Goal: Information Seeking & Learning: Learn about a topic

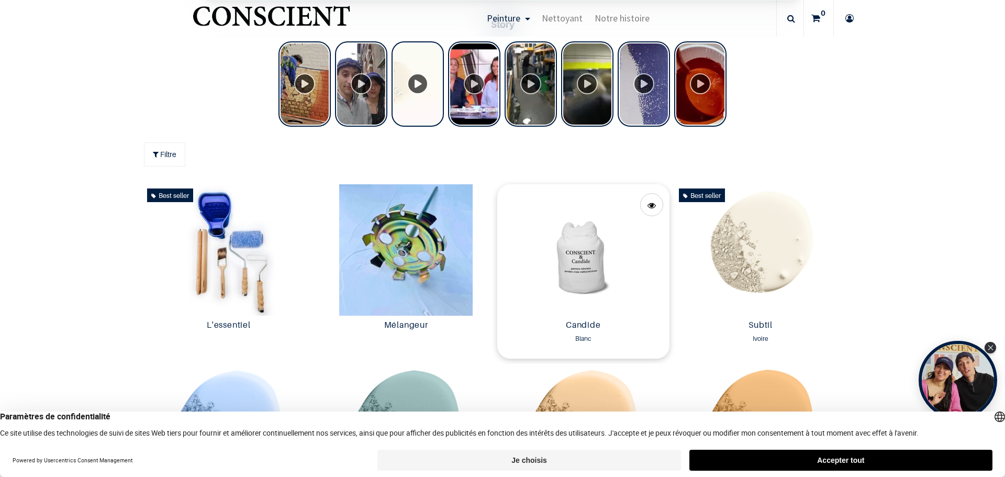
scroll to position [472, 0]
click at [577, 259] on img at bounding box center [583, 250] width 172 height 131
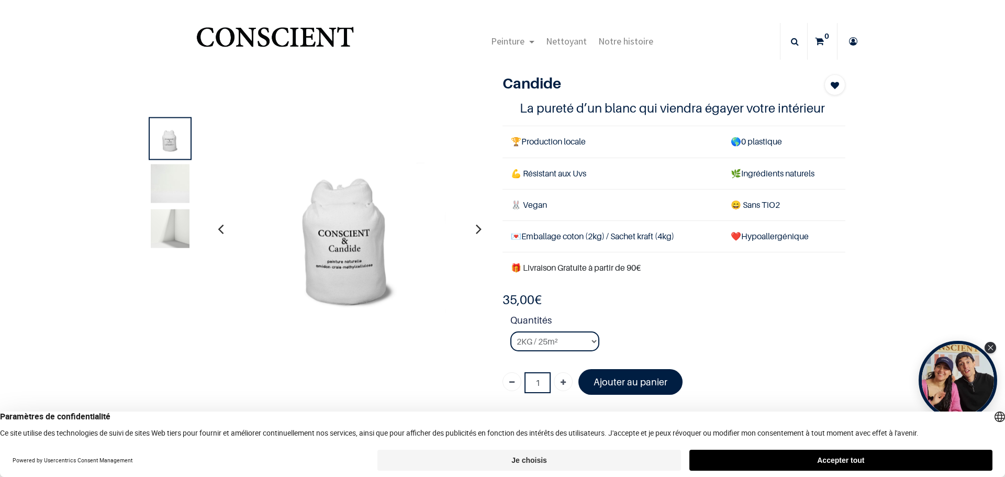
click at [156, 189] on img at bounding box center [170, 183] width 39 height 39
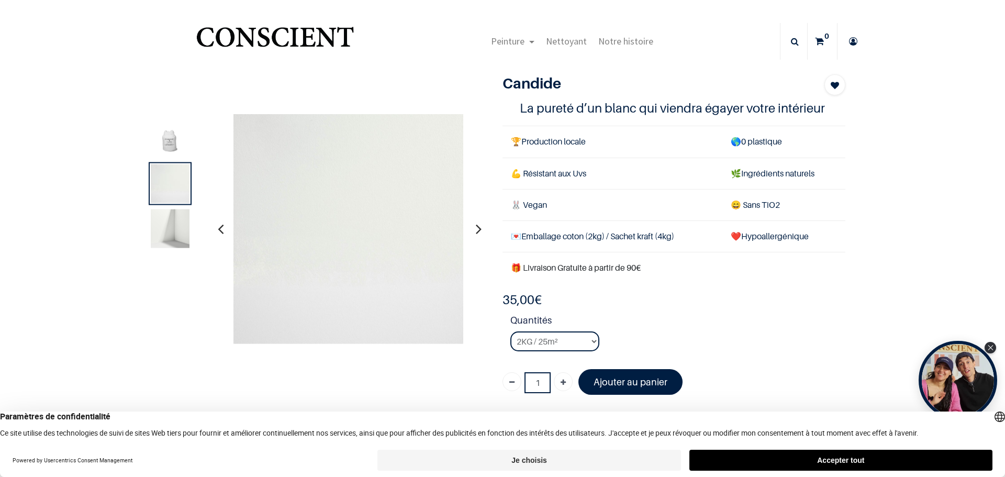
click at [170, 234] on img at bounding box center [170, 228] width 39 height 39
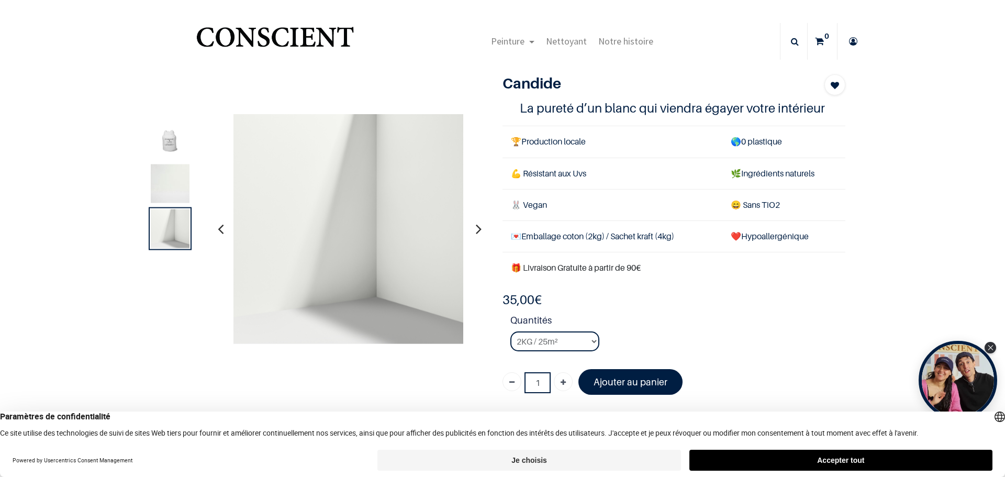
click at [169, 140] on img at bounding box center [170, 138] width 39 height 39
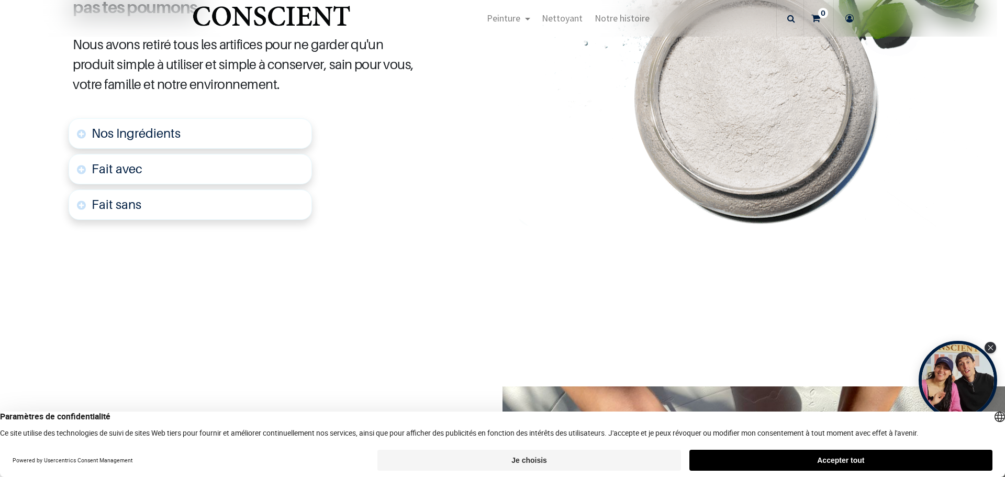
scroll to position [419, 0]
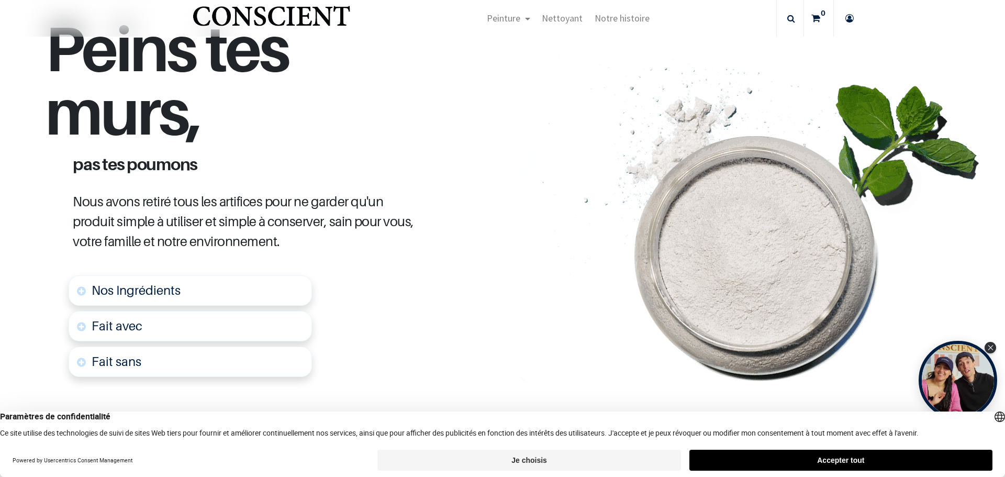
click at [151, 288] on span "Nos Ingrédients" at bounding box center [136, 290] width 89 height 15
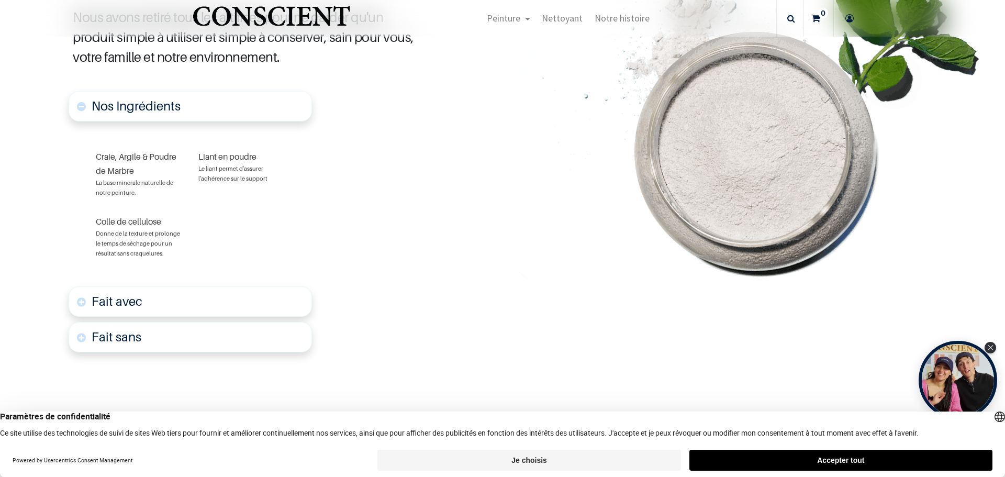
scroll to position [603, 0]
click at [125, 301] on font "Fait avec" at bounding box center [117, 300] width 51 height 15
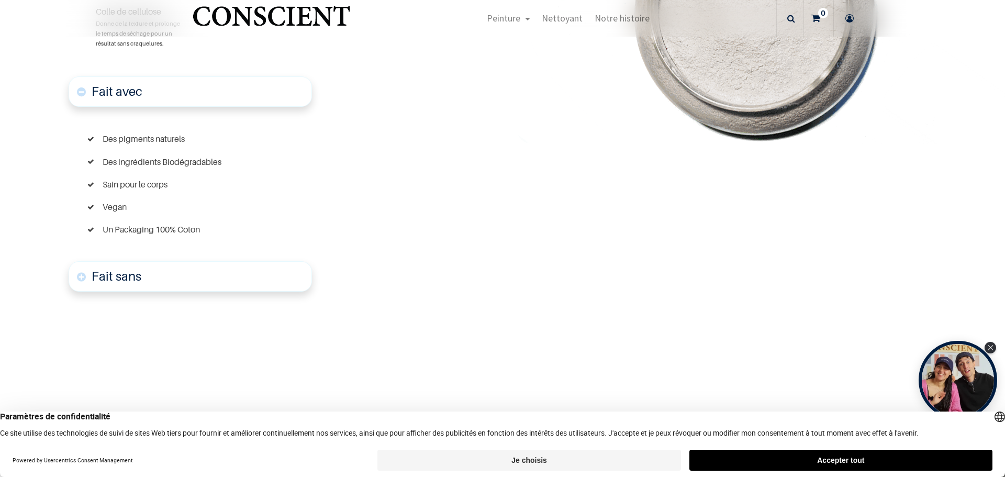
scroll to position [835, 0]
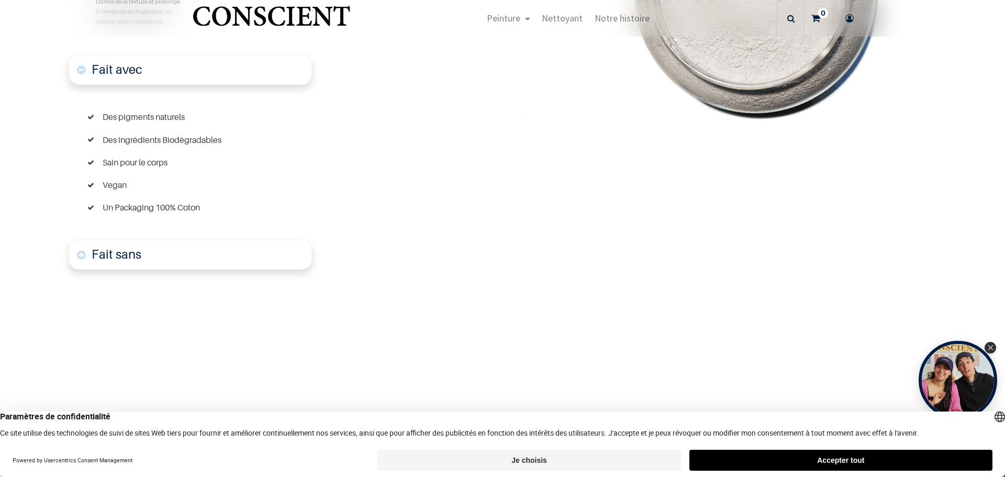
click at [119, 256] on font "Fait sans" at bounding box center [117, 253] width 50 height 15
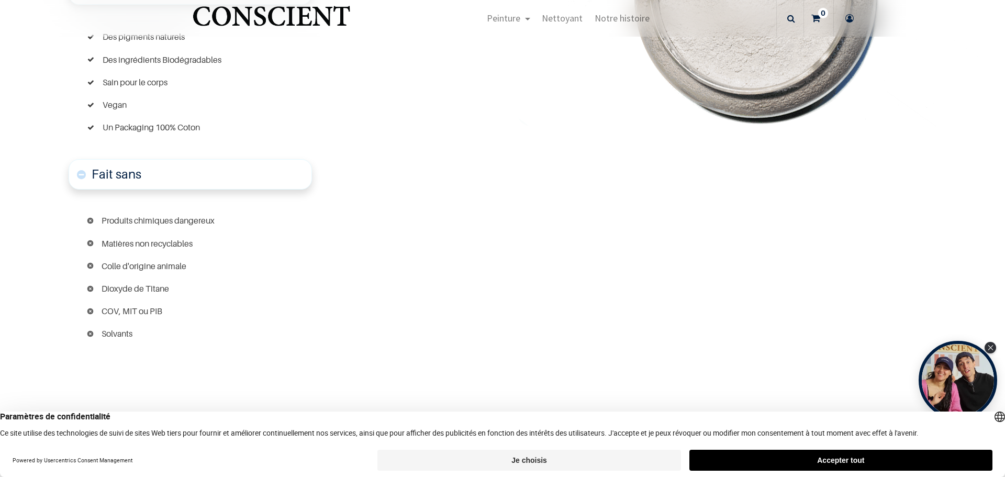
scroll to position [919, 0]
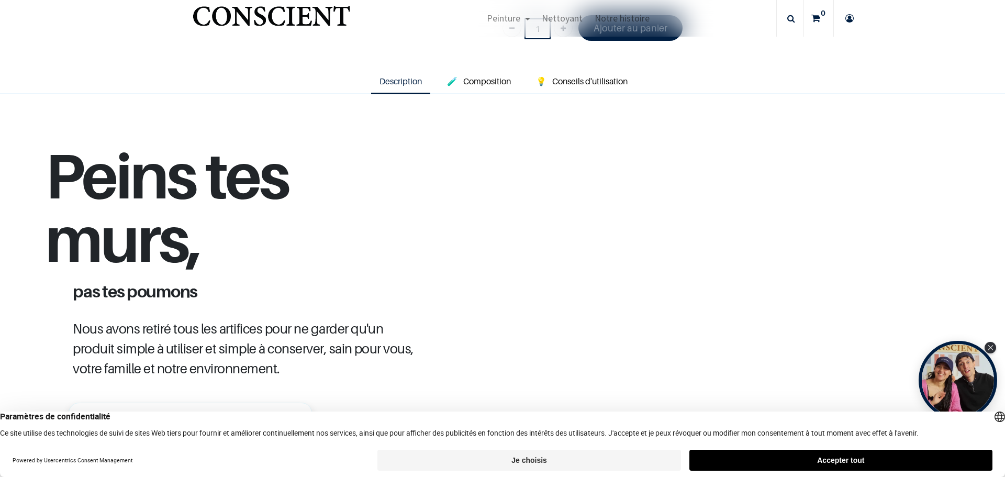
scroll to position [145, 0]
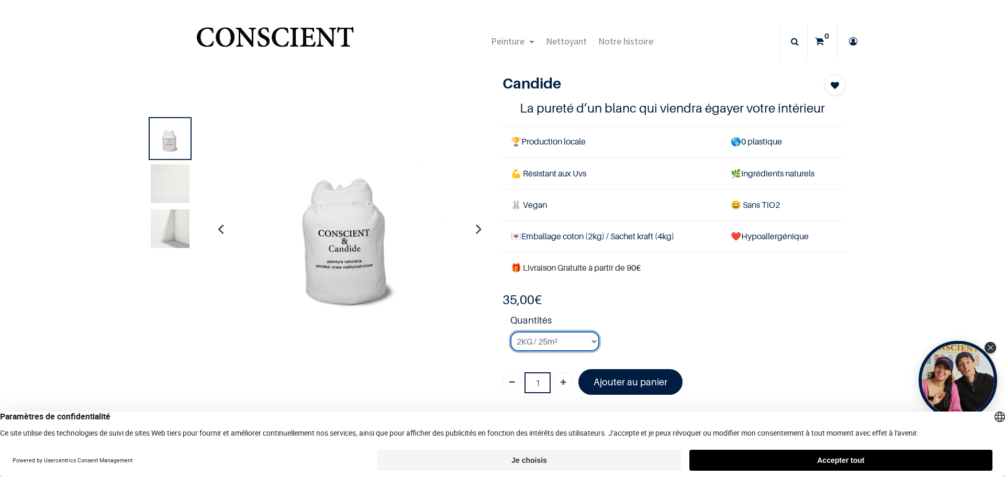
click at [579, 341] on select "2KG / 25m² 4KG / 50m² 8KG / 100m² Testeur" at bounding box center [554, 341] width 89 height 20
click at [510, 331] on select "2KG / 25m² 4KG / 50m² 8KG / 100m² Testeur" at bounding box center [554, 341] width 89 height 20
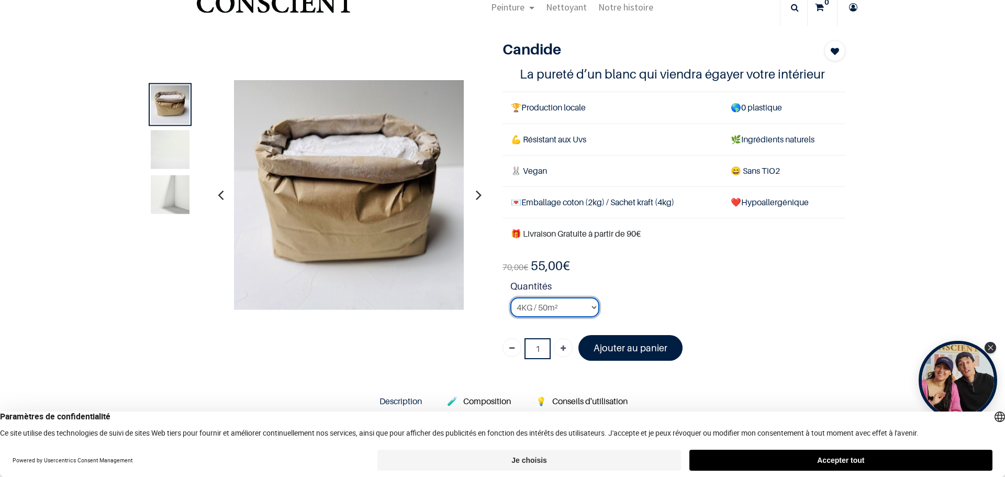
scroll to position [52, 0]
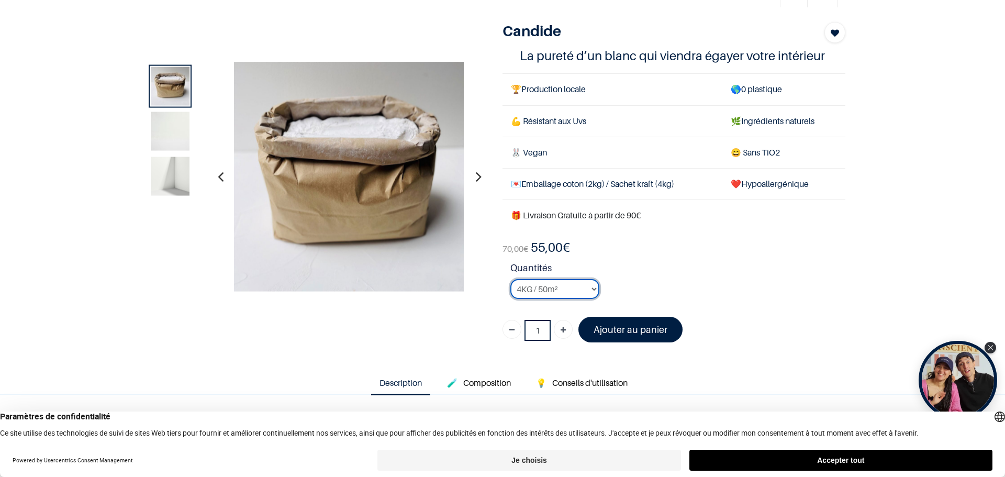
click at [541, 288] on select "2KG / 25m² 4KG / 50m² 8KG / 100m² Testeur" at bounding box center [554, 289] width 89 height 20
select select "3"
click at [510, 279] on select "2KG / 25m² 4KG / 50m² 8KG / 100m² Testeur" at bounding box center [554, 289] width 89 height 20
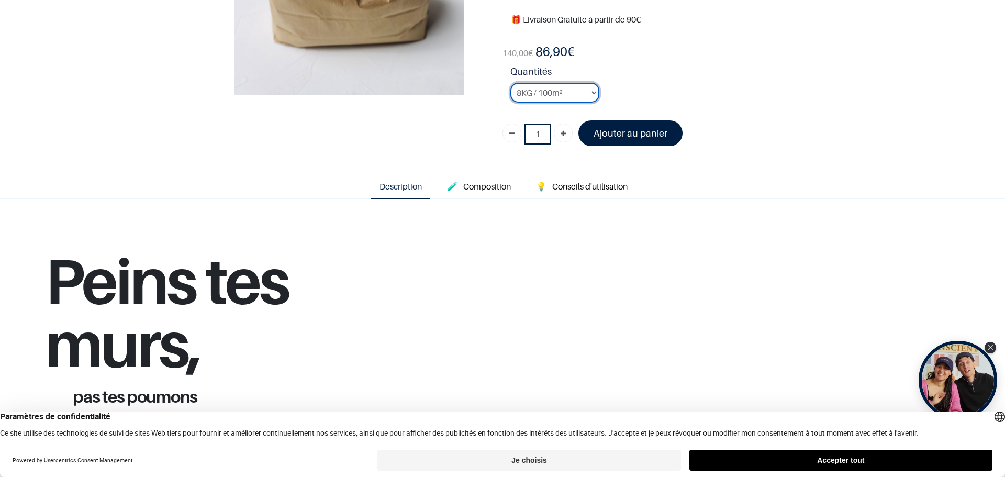
scroll to position [209, 0]
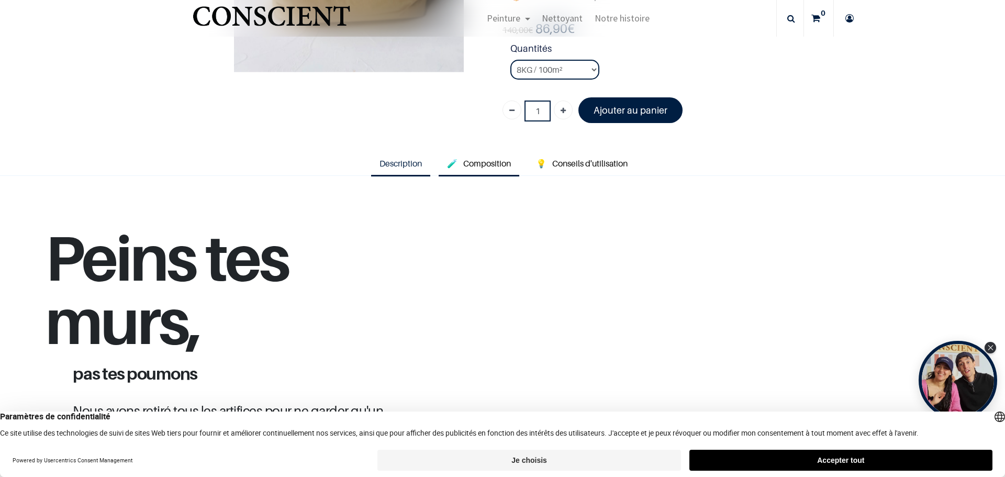
click at [480, 167] on span "Composition" at bounding box center [487, 163] width 48 height 10
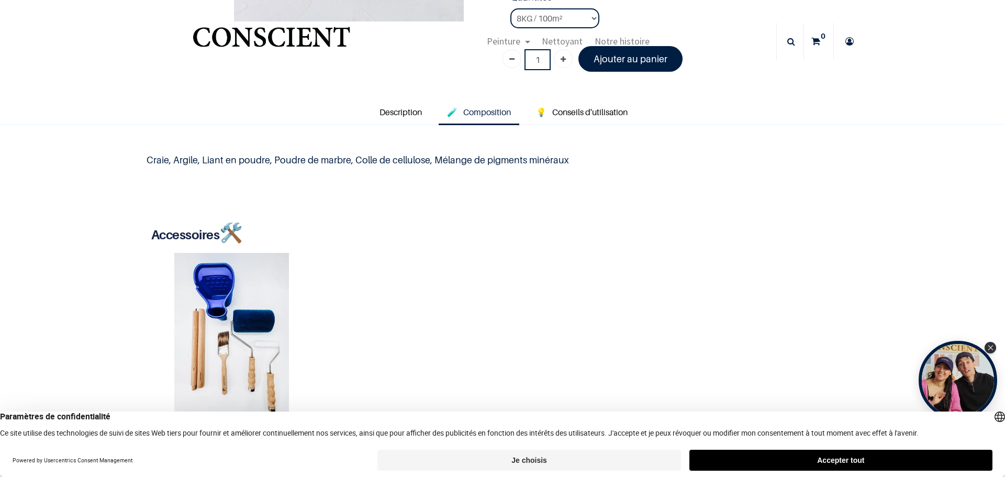
scroll to position [105, 0]
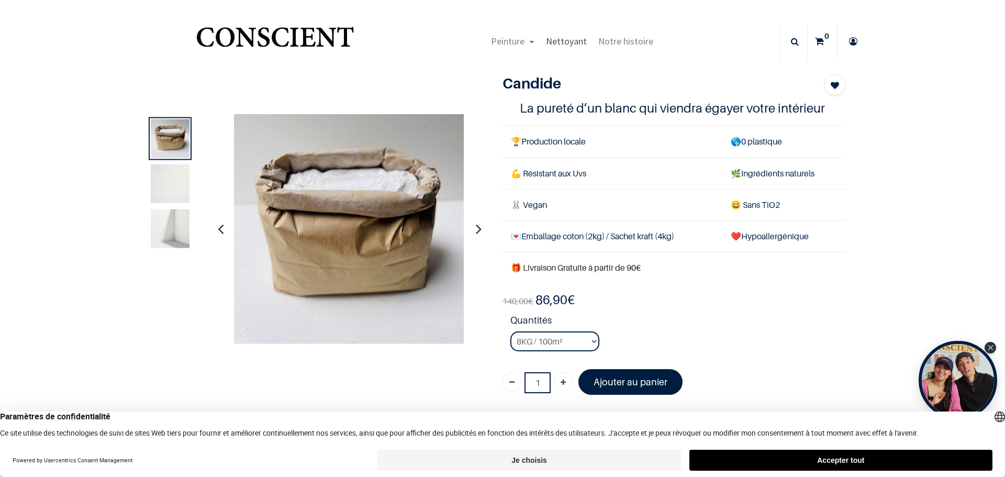
click at [571, 42] on span "Nettoyant" at bounding box center [566, 41] width 41 height 12
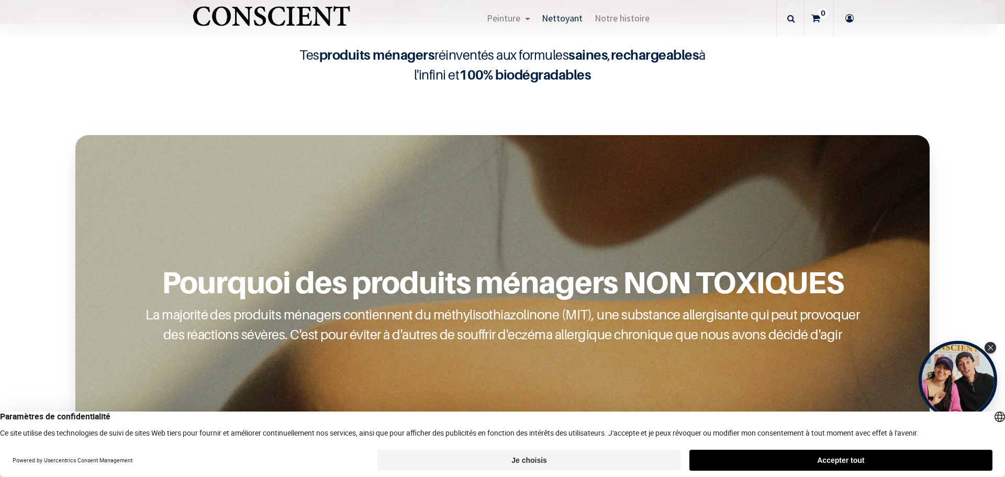
scroll to position [367, 0]
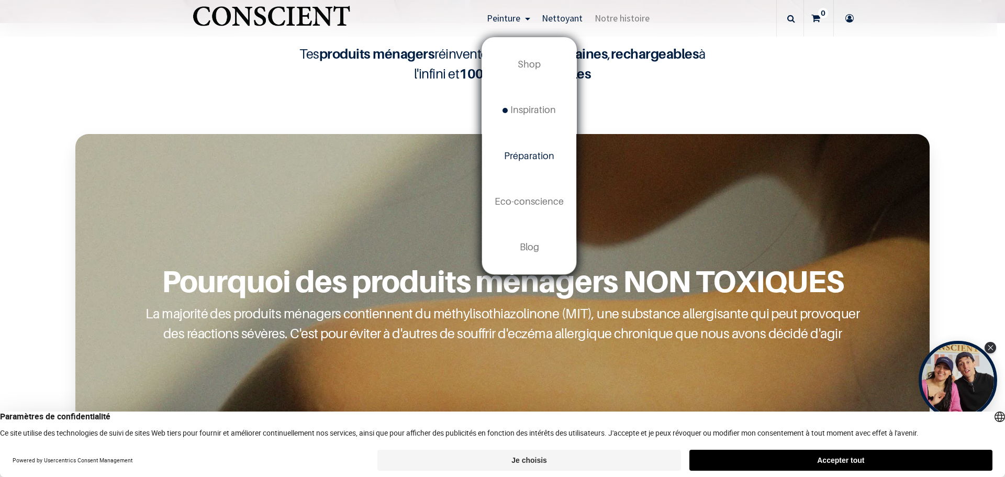
click at [529, 152] on span "Préparation" at bounding box center [529, 155] width 50 height 11
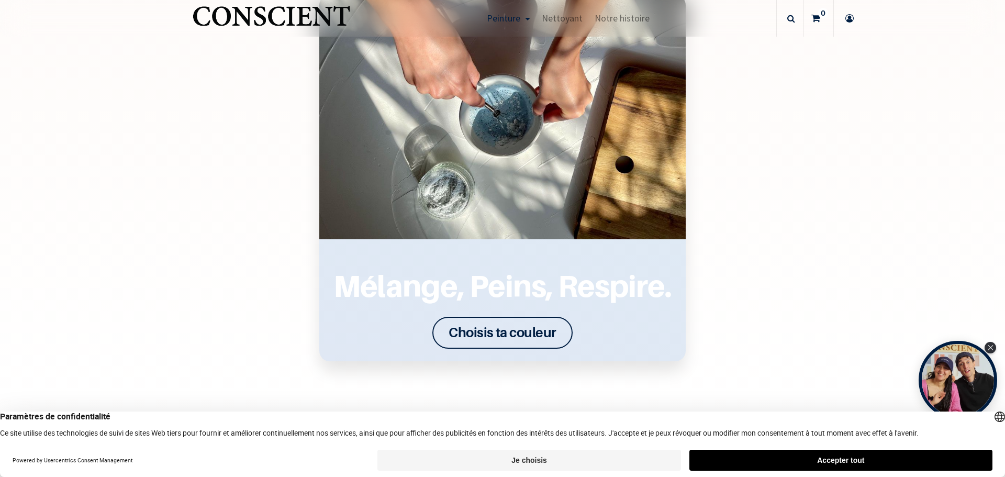
scroll to position [1304, 0]
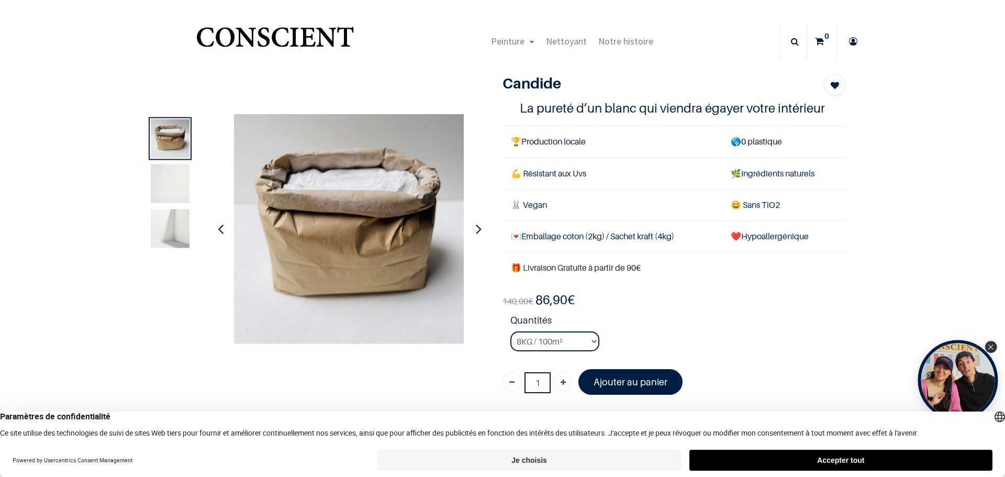
click at [993, 349] on icon "Close Tolstoy widget" at bounding box center [991, 346] width 6 height 5
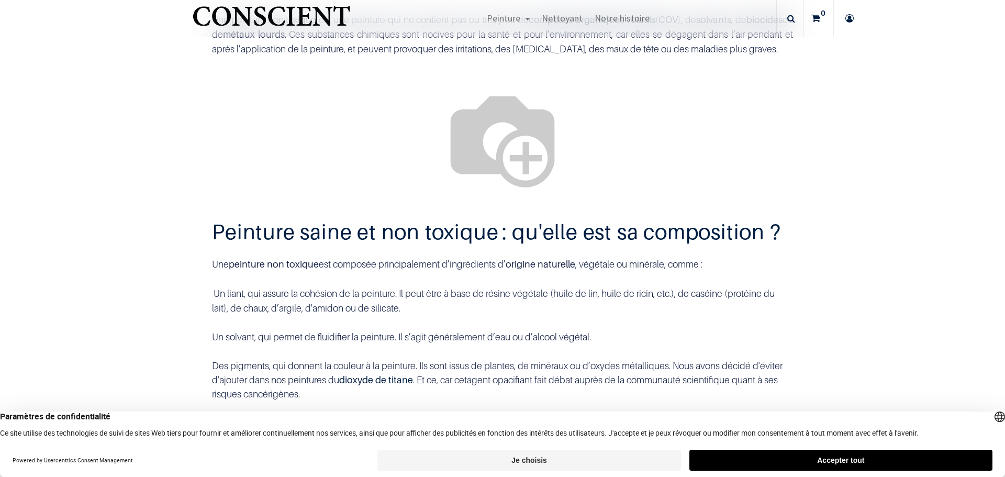
scroll to position [471, 0]
